Goal: Check status: Check status

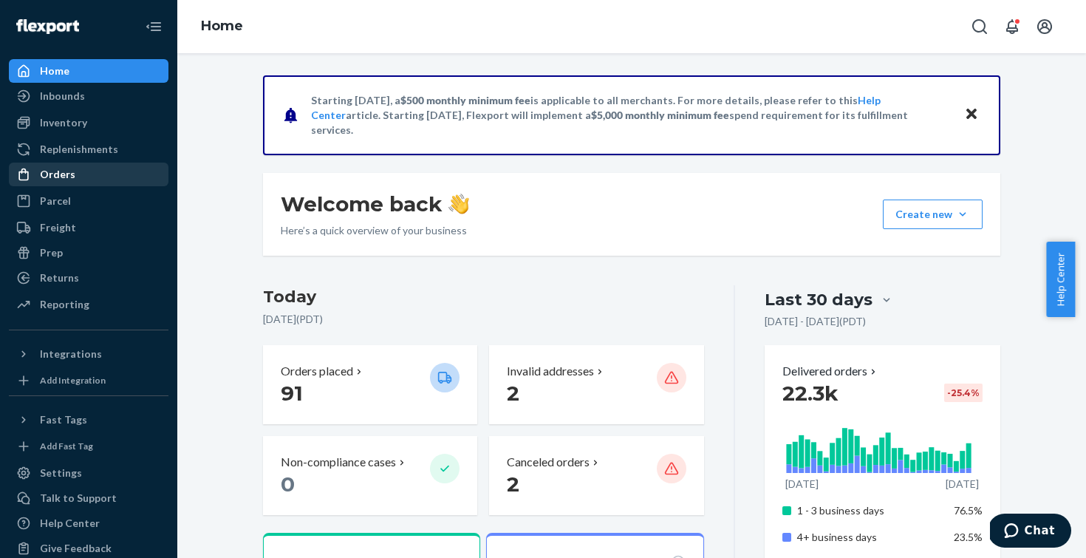
click at [58, 174] on div "Orders" at bounding box center [57, 174] width 35 height 15
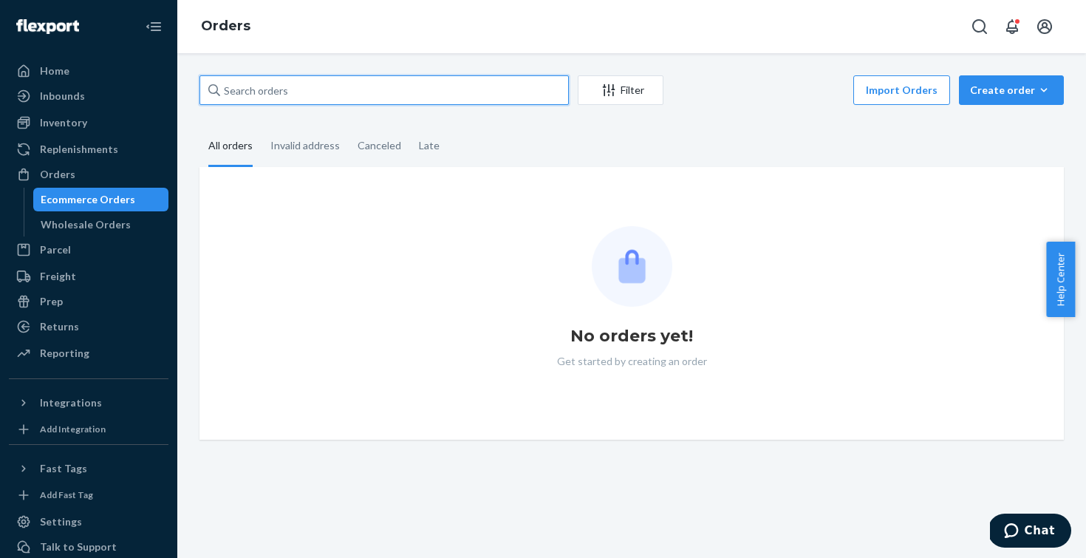
click at [332, 100] on input "text" at bounding box center [383, 90] width 369 height 30
paste input "#US25288266"
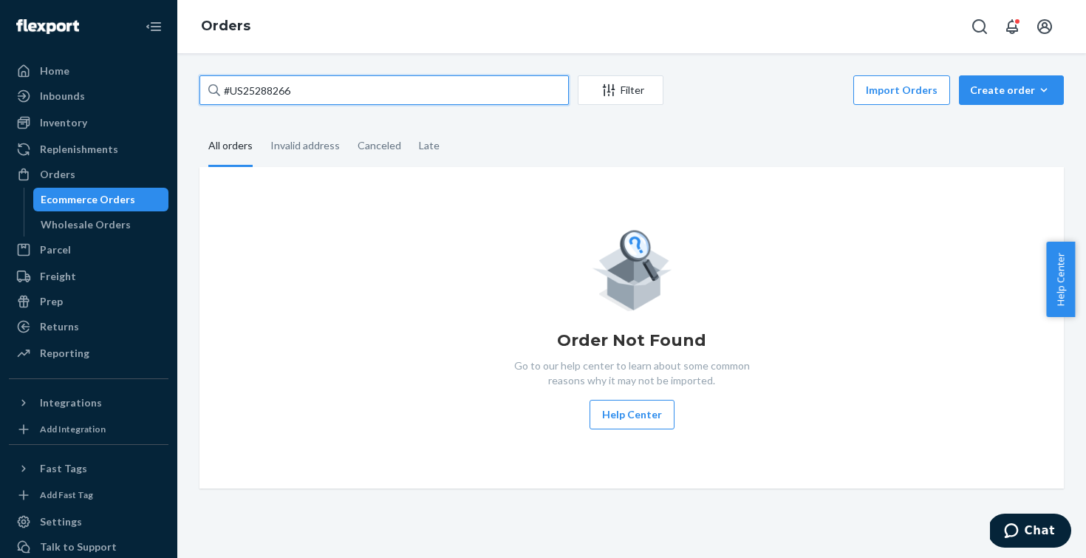
type input "#US25288266"
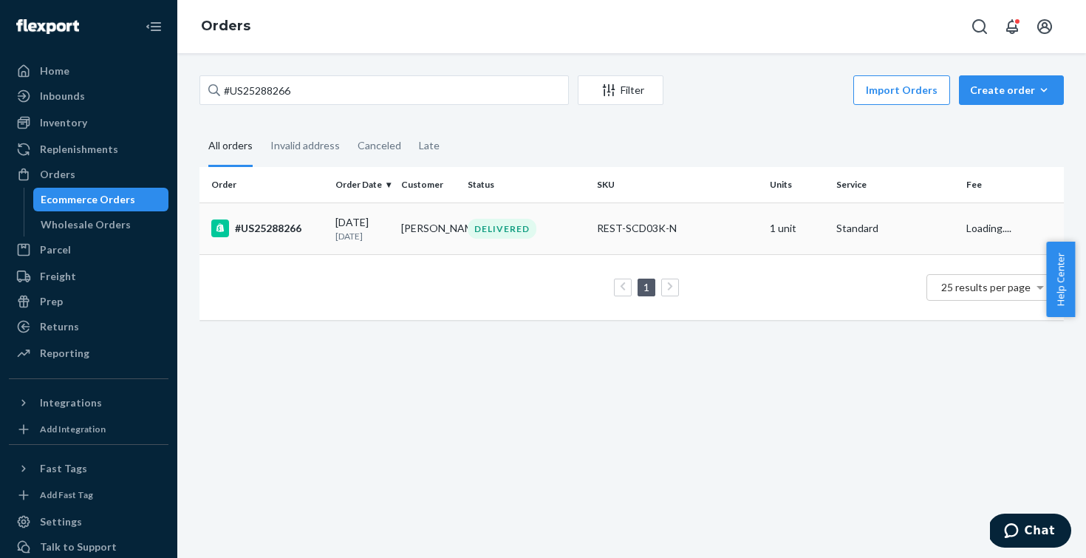
click at [293, 231] on div "#US25288266" at bounding box center [267, 228] width 112 height 18
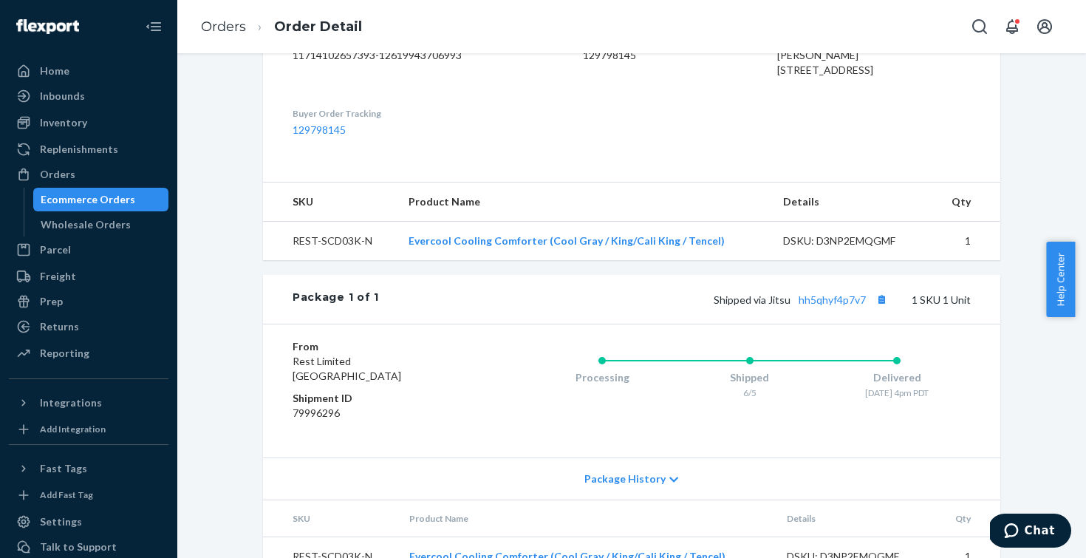
scroll to position [476, 0]
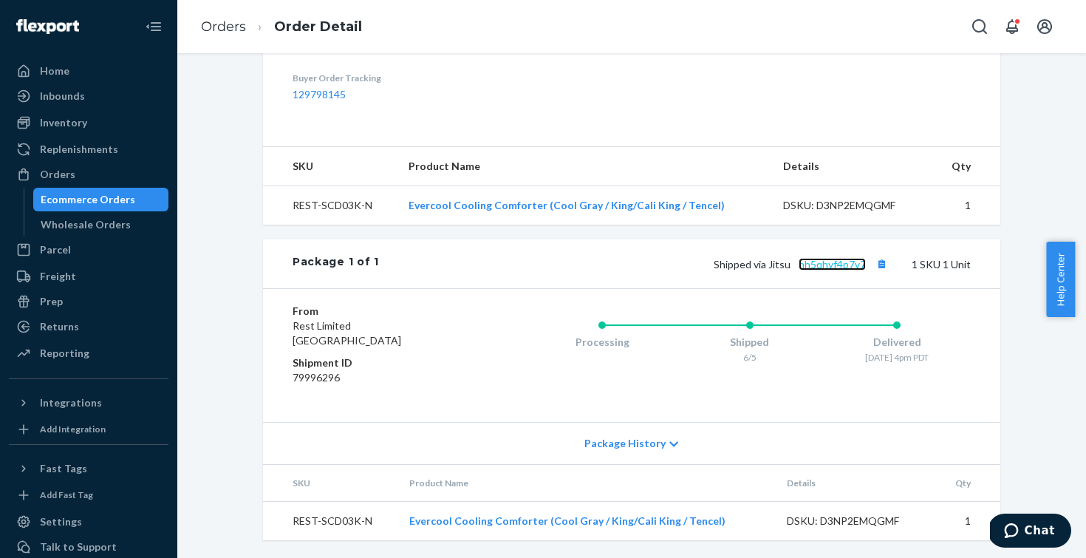
click at [824, 268] on link "hh5qhyf4p7v7" at bounding box center [832, 264] width 67 height 13
